Goal: Check status: Check status

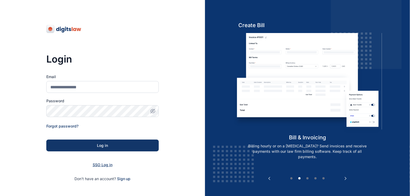
click at [102, 164] on span "SSO Log in" at bounding box center [103, 164] width 20 height 5
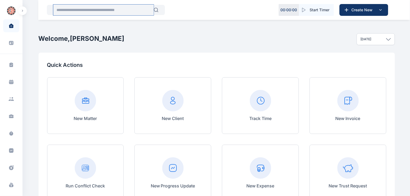
click at [90, 11] on input "text" at bounding box center [103, 10] width 100 height 11
paste input "********"
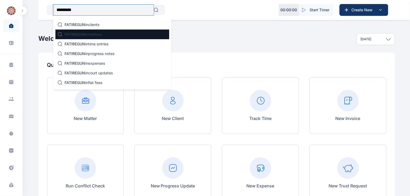
type input "*********"
click at [89, 33] on p "FATIREGUN in matters" at bounding box center [83, 34] width 37 height 5
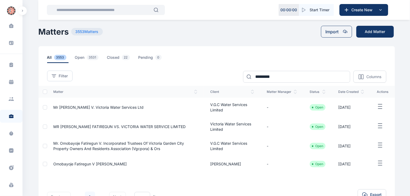
click at [84, 163] on span "Omobayoje Fatiregun v Mrs. Vivian Amadife" at bounding box center [90, 163] width 73 height 5
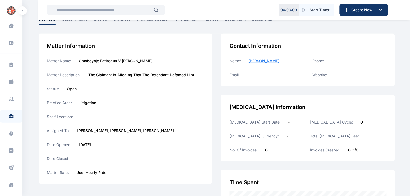
scroll to position [28, 0]
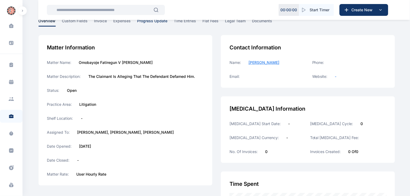
click at [153, 21] on span "progress update" at bounding box center [152, 22] width 30 height 8
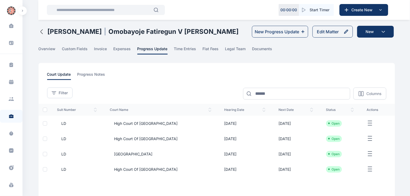
click at [147, 122] on span "High Court of Lagos State" at bounding box center [144, 123] width 68 height 5
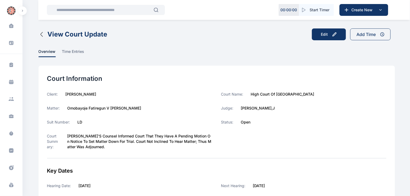
click at [42, 36] on icon "button" at bounding box center [41, 34] width 2 height 4
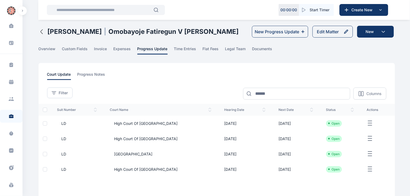
click at [133, 138] on span "High Court of Lagos State" at bounding box center [144, 138] width 68 height 5
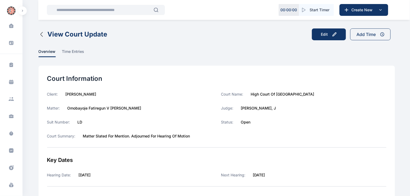
click at [40, 36] on icon "button" at bounding box center [42, 34] width 6 height 6
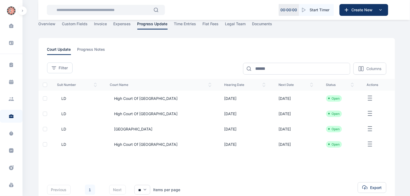
scroll to position [25, 0]
click at [129, 129] on span "Lagos State High Court" at bounding box center [131, 128] width 43 height 5
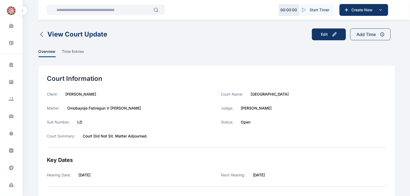
click at [41, 34] on icon "button" at bounding box center [42, 34] width 6 height 6
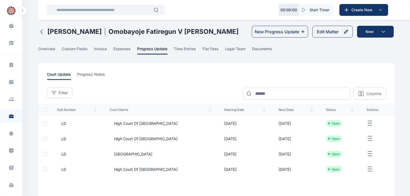
click at [145, 169] on span "High Court of Lagos State" at bounding box center [144, 168] width 68 height 5
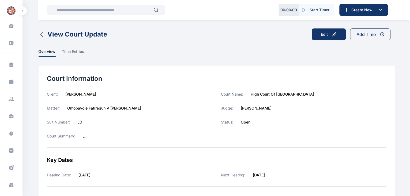
click at [41, 33] on icon "button" at bounding box center [42, 34] width 6 height 6
